Goal: Transaction & Acquisition: Purchase product/service

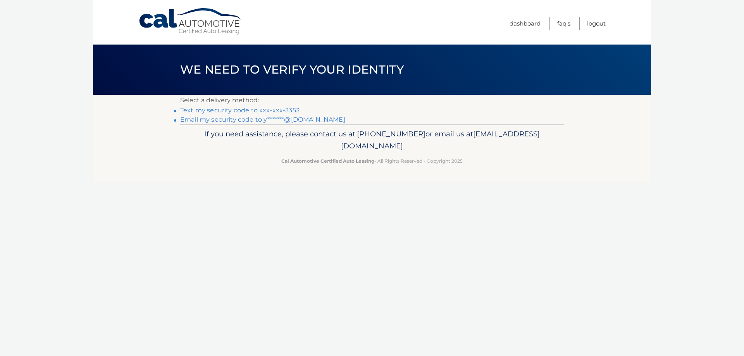
click at [250, 119] on link "Email my security code to y*******@yahoo.com" at bounding box center [262, 119] width 165 height 7
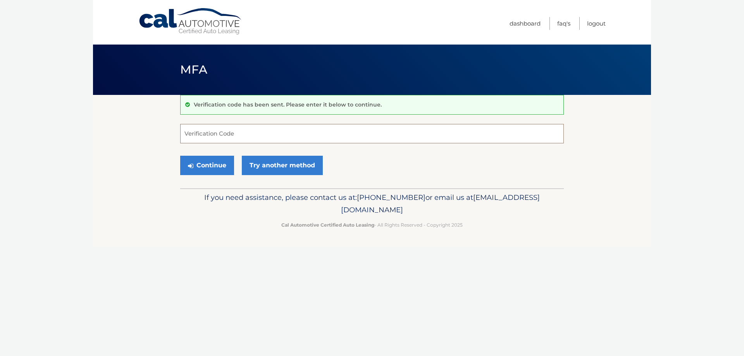
click at [249, 131] on input "Verification Code" at bounding box center [371, 133] width 383 height 19
type input "375381"
click at [223, 162] on button "Continue" at bounding box center [207, 165] width 54 height 19
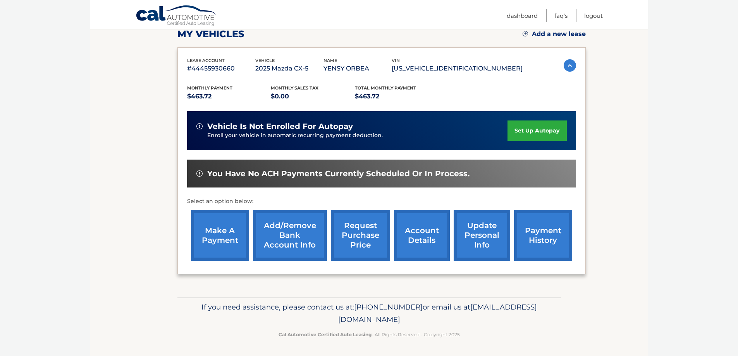
scroll to position [113, 0]
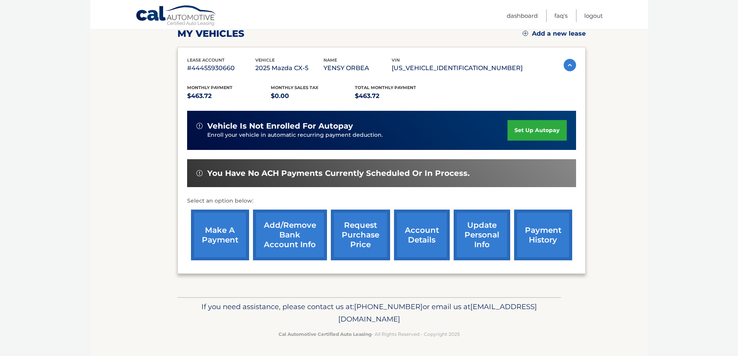
click at [228, 229] on link "make a payment" at bounding box center [220, 235] width 58 height 51
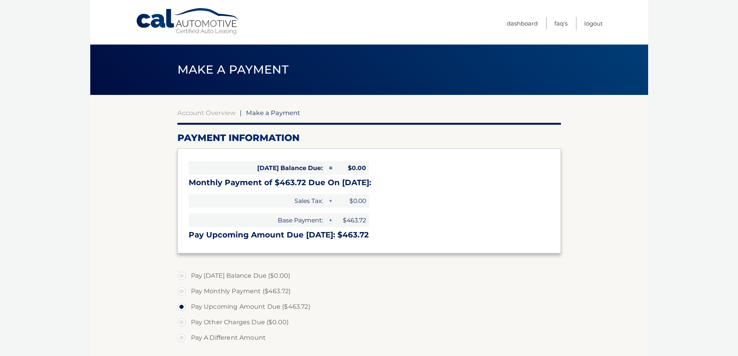
select select "OTg3NGQ4MmEtZjhiYy00OTIzLThhMGQtZGU1NjgxYjU2MjBh"
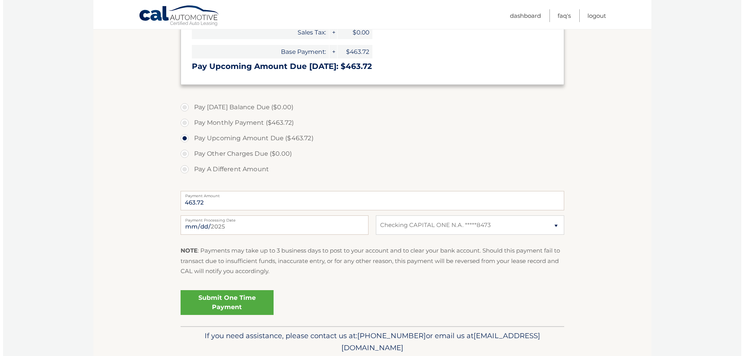
scroll to position [198, 0]
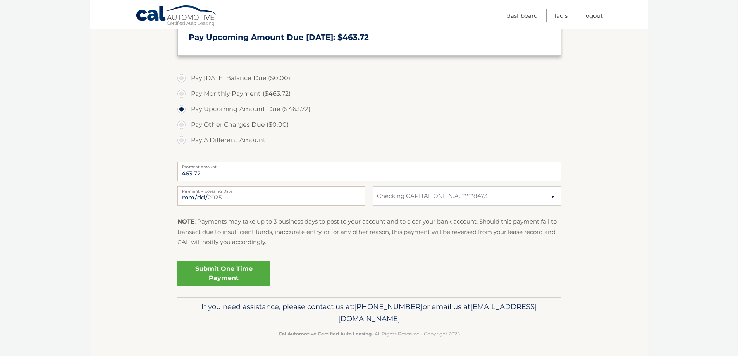
click at [230, 270] on link "Submit One Time Payment" at bounding box center [223, 273] width 93 height 25
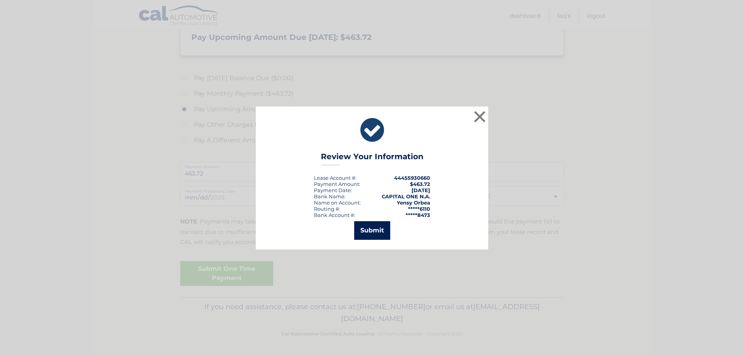
click at [382, 221] on button "Submit" at bounding box center [372, 230] width 36 height 19
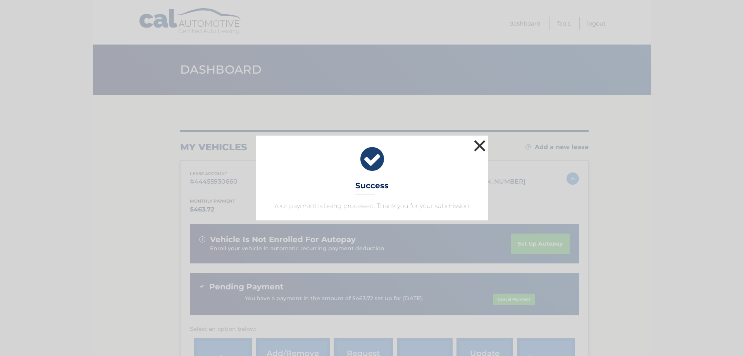
click at [481, 148] on button "×" at bounding box center [479, 145] width 15 height 15
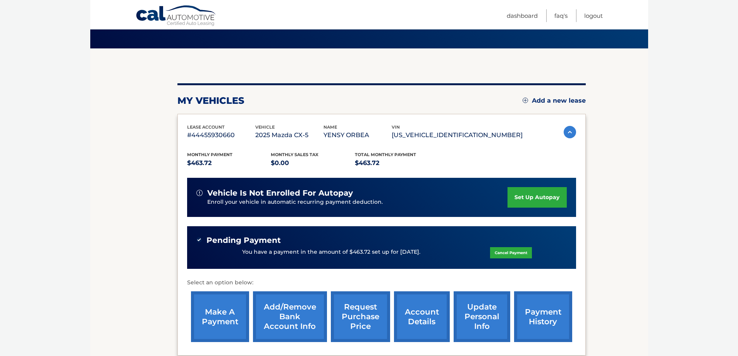
scroll to position [77, 0]
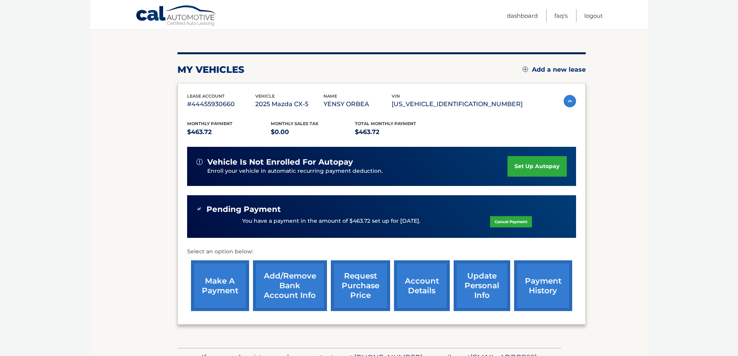
click at [549, 285] on link "payment history" at bounding box center [543, 285] width 58 height 51
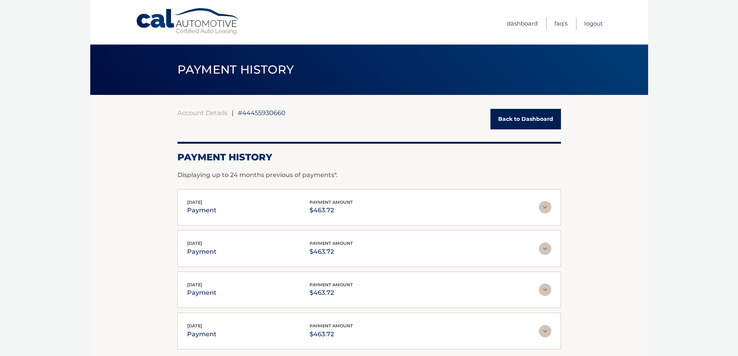
click at [598, 22] on link "Logout" at bounding box center [593, 23] width 19 height 13
